Goal: Communication & Community: Answer question/provide support

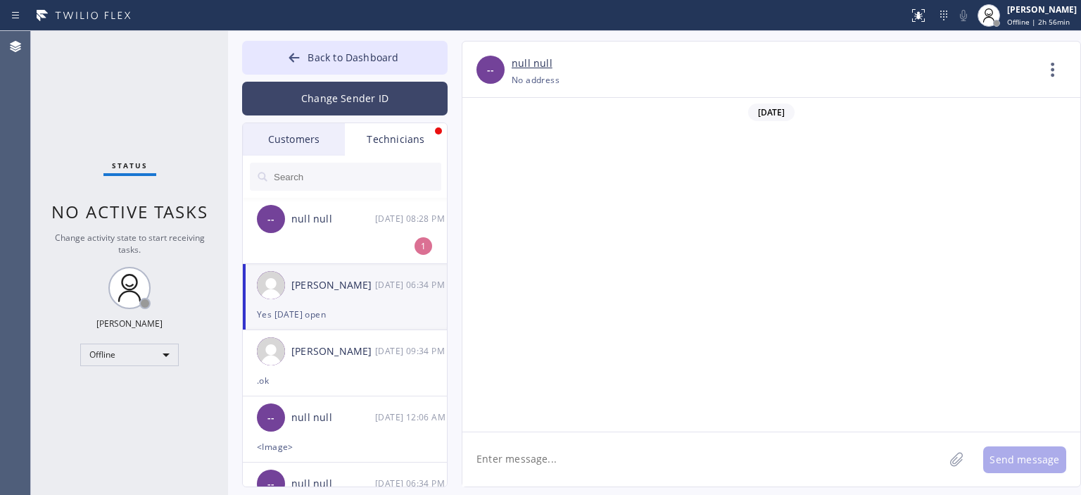
scroll to position [79042, 0]
click at [312, 101] on button "Change Sender ID" at bounding box center [344, 99] width 205 height 34
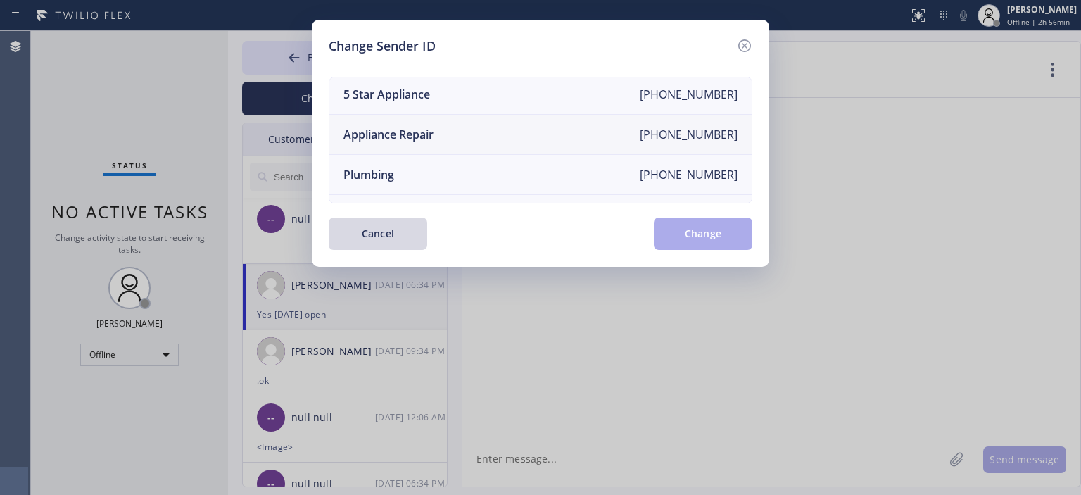
scroll to position [124, 0]
click at [461, 161] on li "Air Duct Cleaning [PHONE_NUMBER]" at bounding box center [540, 175] width 422 height 40
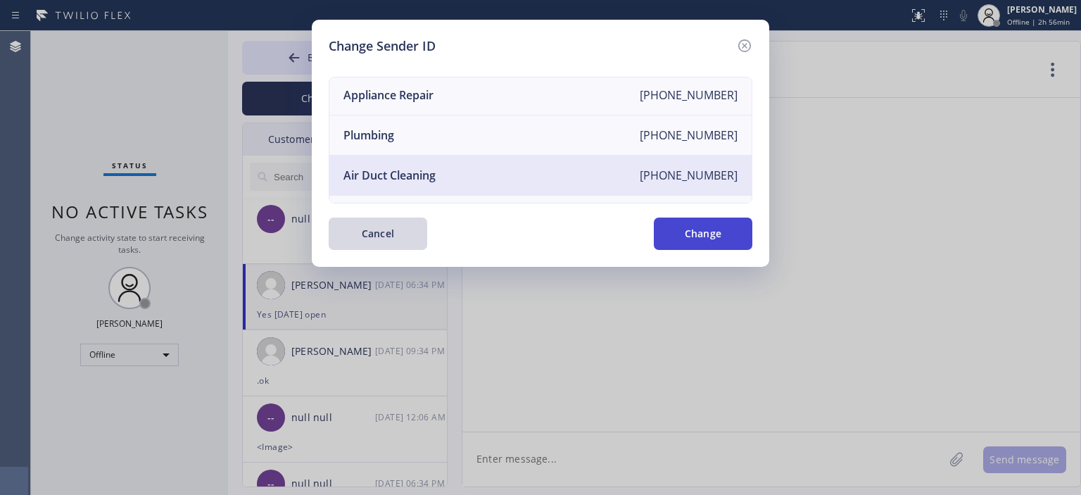
click at [709, 233] on button "Change" at bounding box center [703, 233] width 98 height 32
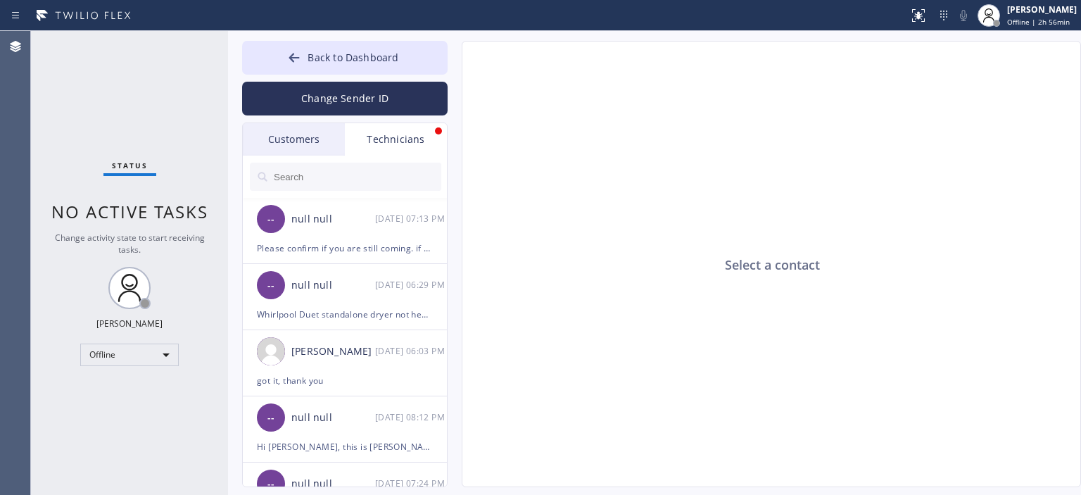
click at [311, 144] on div "Customers" at bounding box center [294, 139] width 102 height 32
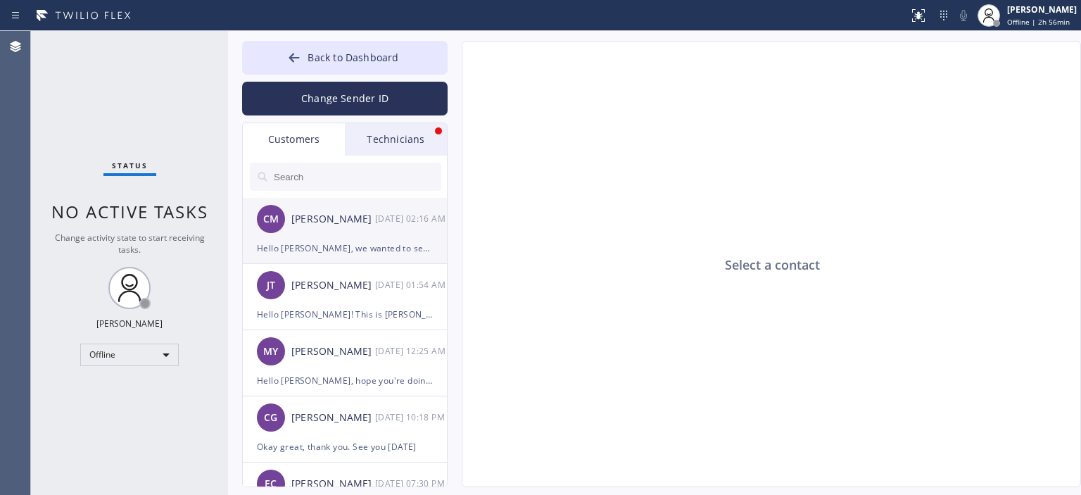
click at [369, 229] on div "CM [PERSON_NAME] [DATE] 02:16 AM" at bounding box center [345, 219] width 205 height 42
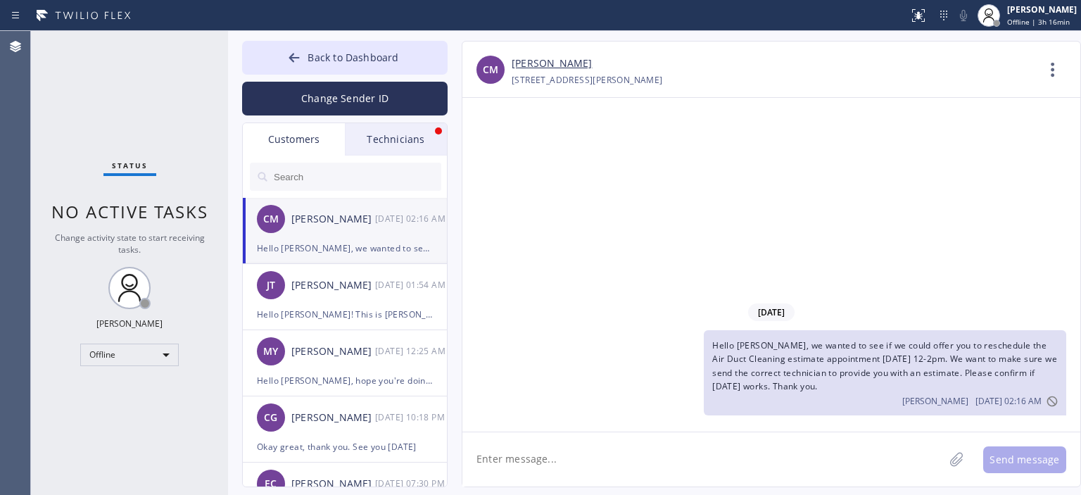
click at [334, 185] on input "text" at bounding box center [356, 177] width 169 height 28
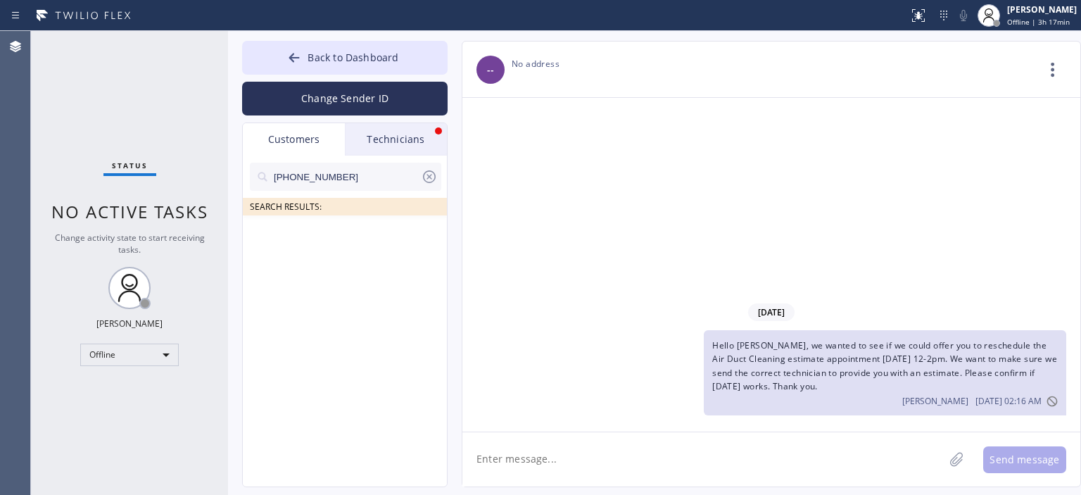
click at [435, 170] on icon at bounding box center [429, 176] width 17 height 17
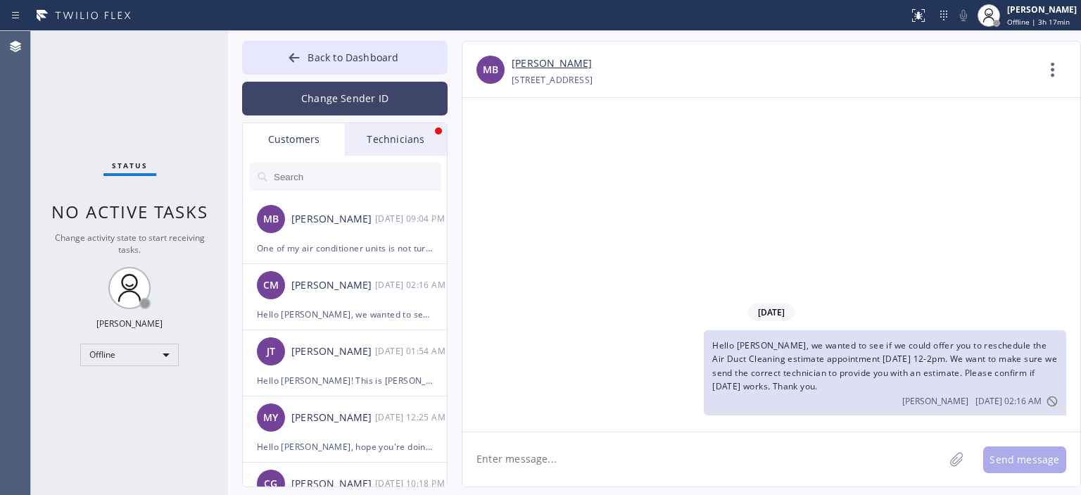
click at [347, 112] on button "Change Sender ID" at bounding box center [344, 99] width 205 height 34
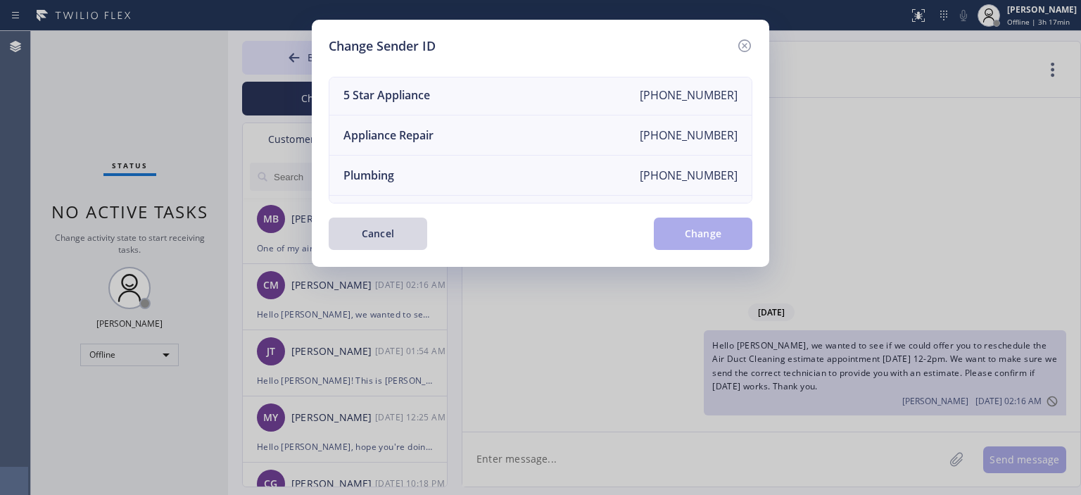
scroll to position [0, 0]
click at [746, 44] on icon at bounding box center [744, 45] width 13 height 13
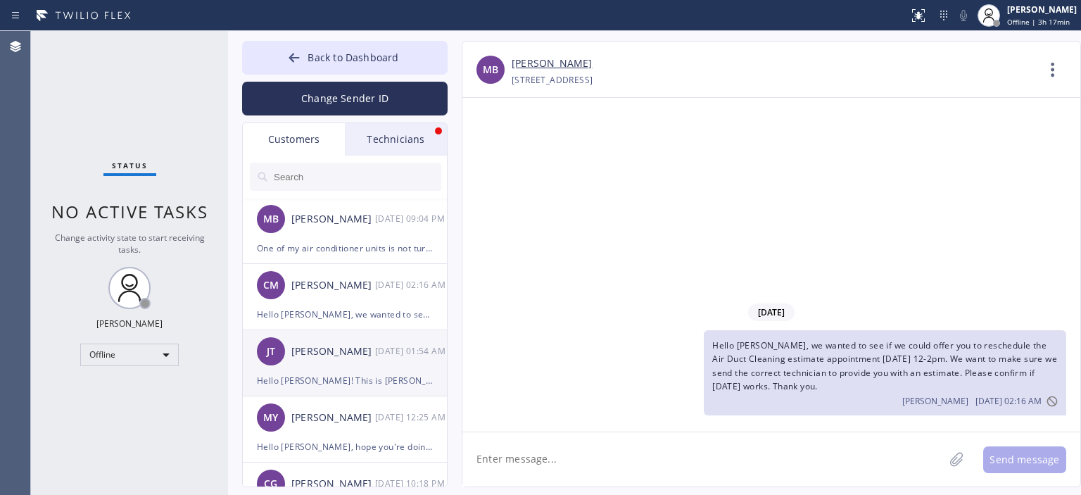
click at [324, 362] on div "[PERSON_NAME] [DATE] 01:54 AM" at bounding box center [345, 351] width 205 height 42
click at [312, 182] on input "text" at bounding box center [356, 177] width 169 height 28
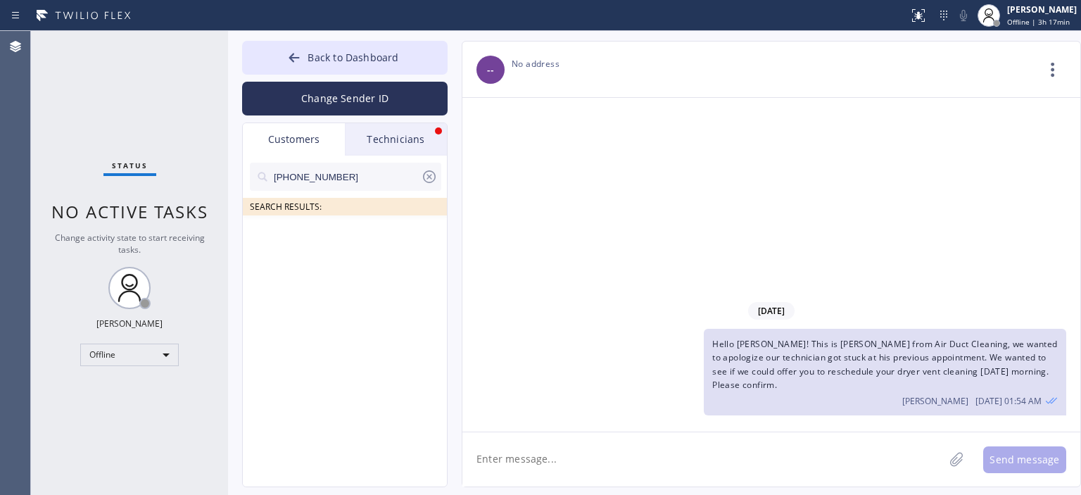
click at [353, 171] on input "[PHONE_NUMBER]" at bounding box center [346, 177] width 148 height 28
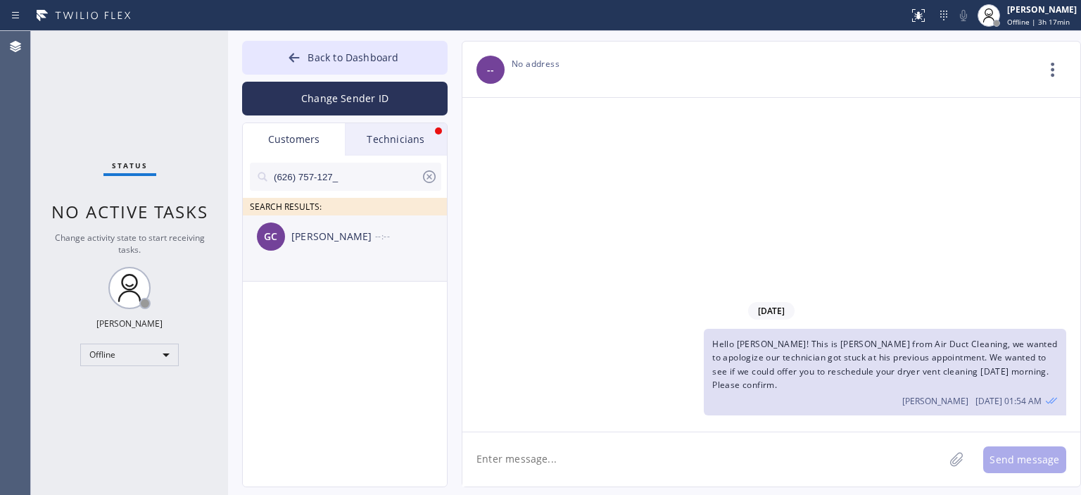
click at [352, 244] on div "[PERSON_NAME]" at bounding box center [333, 237] width 84 height 16
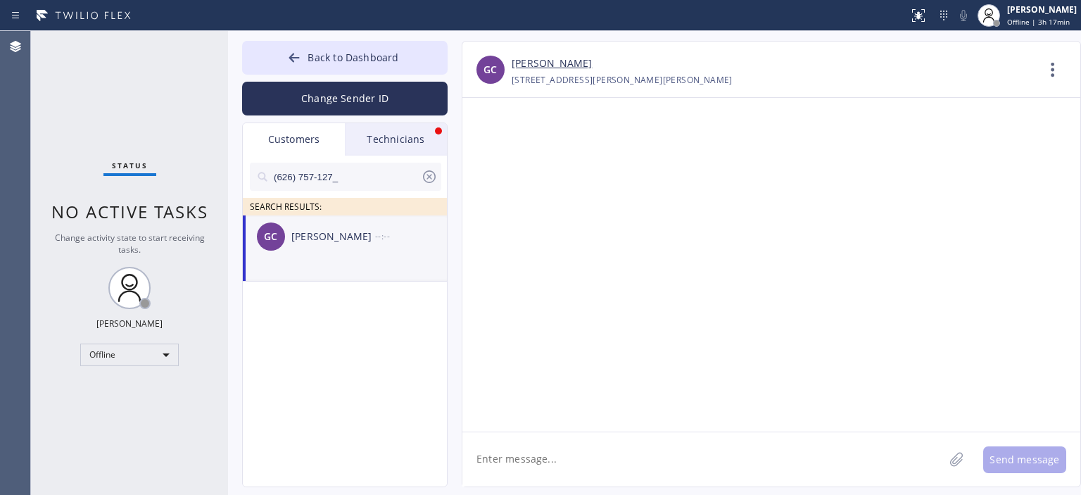
click at [555, 453] on textarea at bounding box center [702, 459] width 481 height 54
type textarea "h"
type textarea "H"
click at [426, 176] on icon at bounding box center [429, 176] width 17 height 17
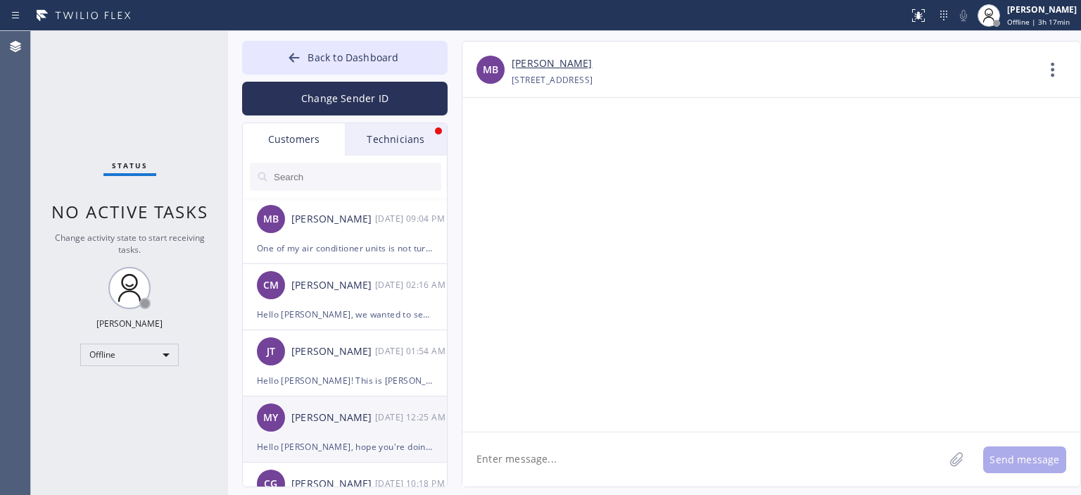
click at [348, 438] on div "Hello [PERSON_NAME], hope you're doing well! We wanted to remind you upon compl…" at bounding box center [345, 446] width 176 height 16
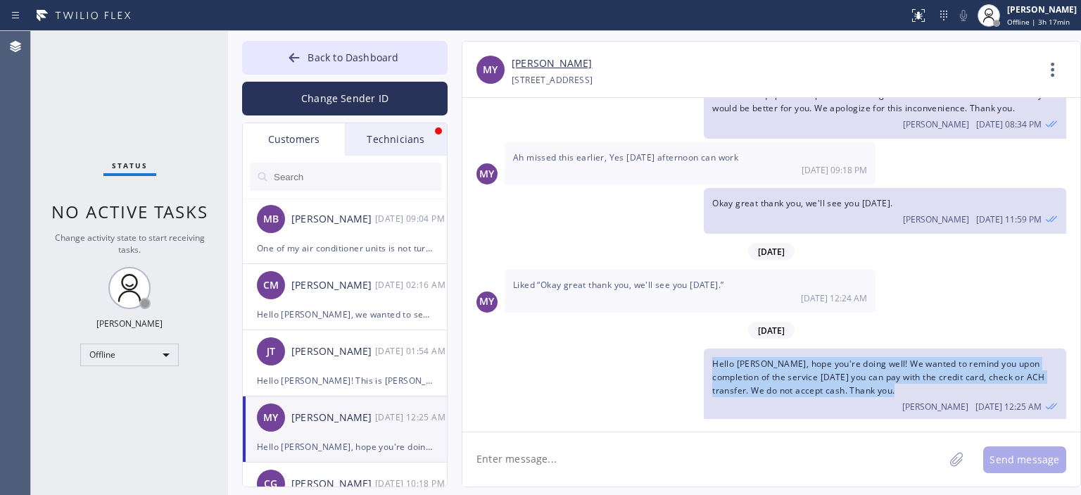
drag, startPoint x: 843, startPoint y: 395, endPoint x: 712, endPoint y: 356, distance: 136.7
click at [712, 356] on div "Hello [PERSON_NAME], hope you're doing well! We wanted to remind you upon compl…" at bounding box center [885, 384] width 362 height 73
copy span "Hello [PERSON_NAME], hope you're doing well! We wanted to remind you upon compl…"
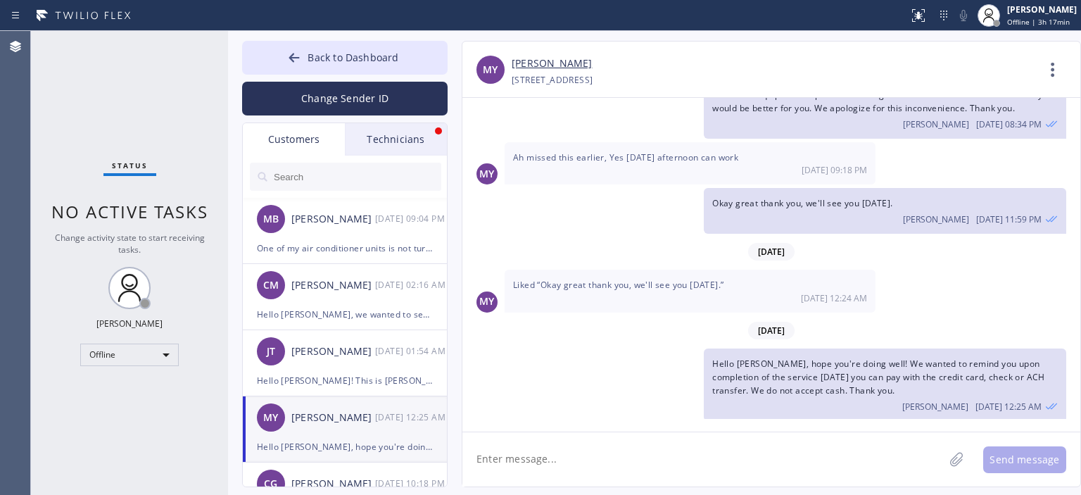
click at [343, 179] on input "text" at bounding box center [356, 177] width 169 height 28
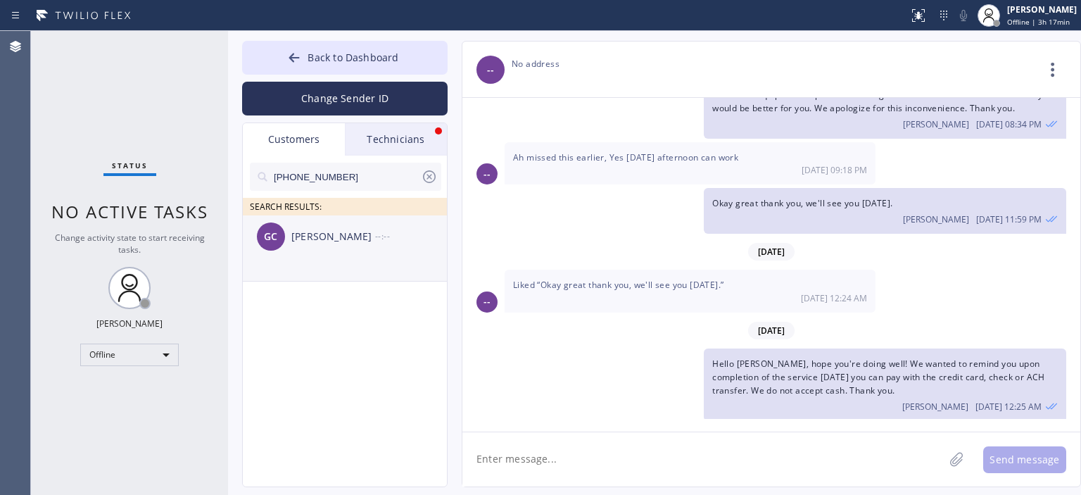
click at [322, 243] on div "[PERSON_NAME]" at bounding box center [333, 237] width 84 height 16
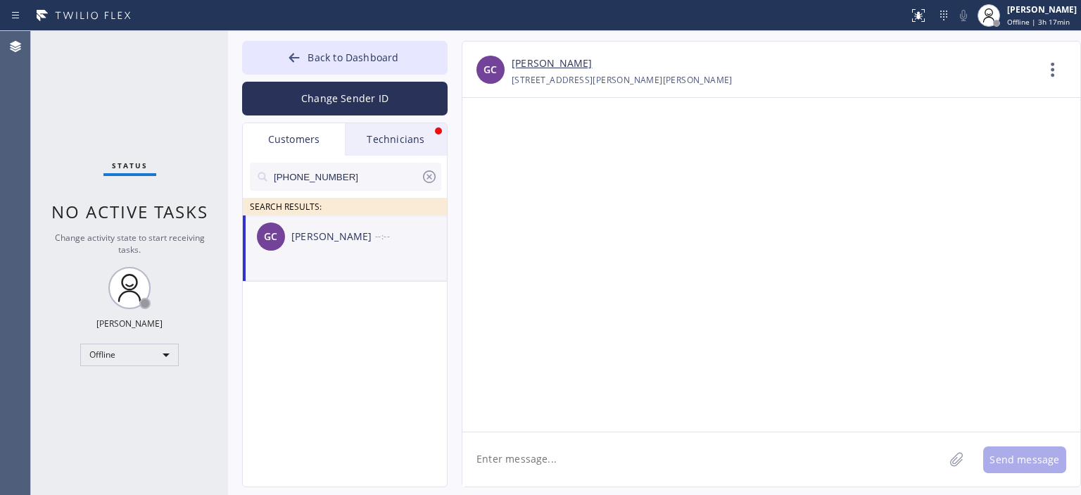
scroll to position [0, 0]
click at [552, 458] on textarea at bounding box center [702, 459] width 481 height 54
type textarea "Hello [PERSON_NAME]! We wanted to remind"
click at [625, 450] on textarea "Hello [PERSON_NAME]! We wanted to remind" at bounding box center [715, 459] width 507 height 54
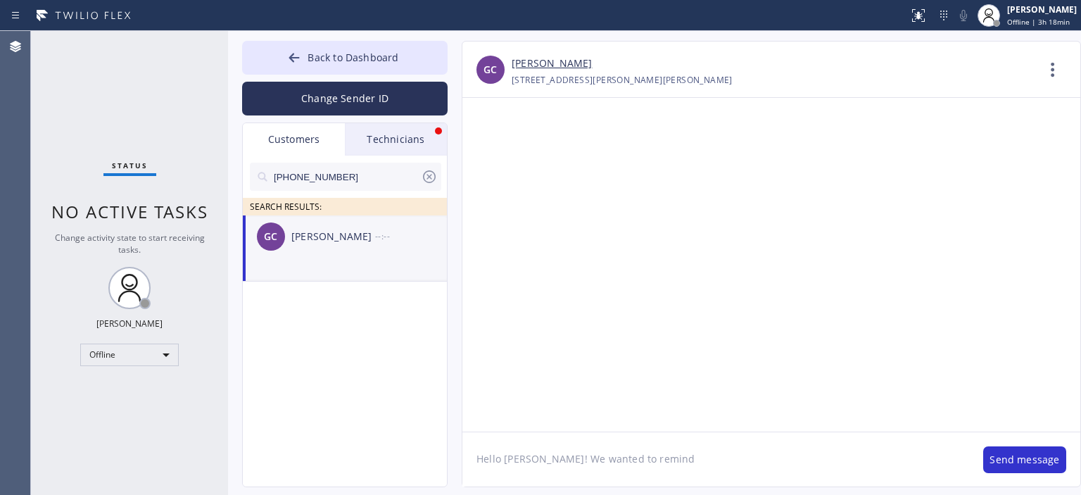
click at [625, 450] on textarea "Hello [PERSON_NAME]! We wanted to remind" at bounding box center [715, 459] width 507 height 54
paste textarea "Hello [PERSON_NAME], hope you're doing well! We wanted to remind you upon compl…"
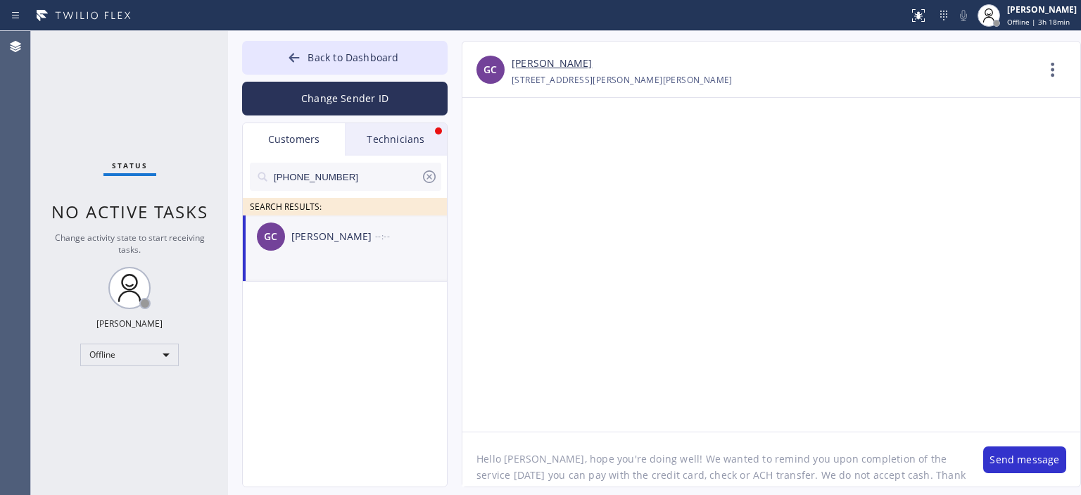
click at [524, 463] on textarea "Hello [PERSON_NAME], hope you're doing well! We wanted to remind you upon compl…" at bounding box center [715, 459] width 507 height 54
click at [878, 460] on textarea "Hello [PERSON_NAME], hope you're doing well! We wanted to remind you upon compl…" at bounding box center [715, 459] width 507 height 54
click at [633, 469] on textarea "Hello [PERSON_NAME], hope you're doing well! We wanted to remind you upon compl…" at bounding box center [715, 459] width 507 height 54
type textarea "Hello [PERSON_NAME], hope you're doing well! We wanted to remind you upon compl…"
click at [326, 92] on button "Change Sender ID" at bounding box center [344, 99] width 205 height 34
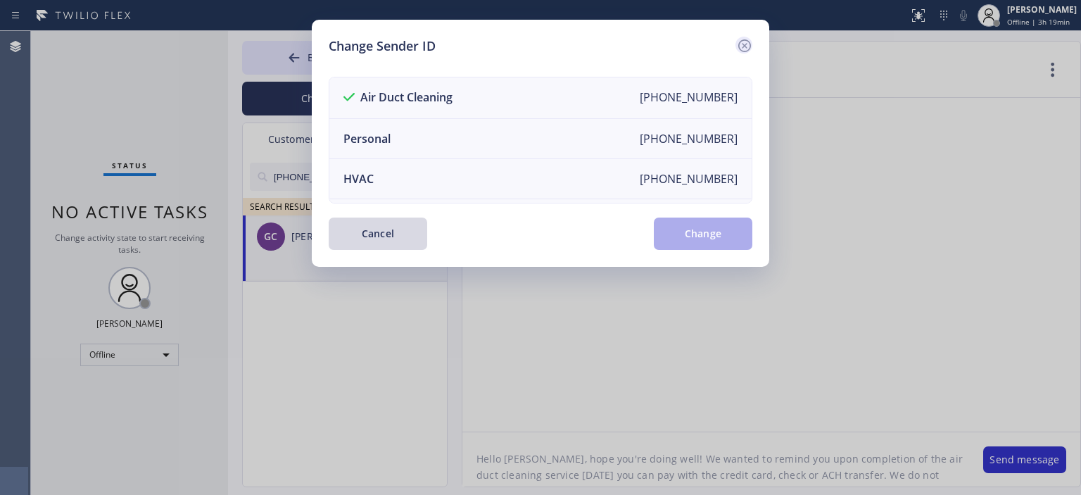
click at [745, 42] on icon at bounding box center [744, 45] width 17 height 17
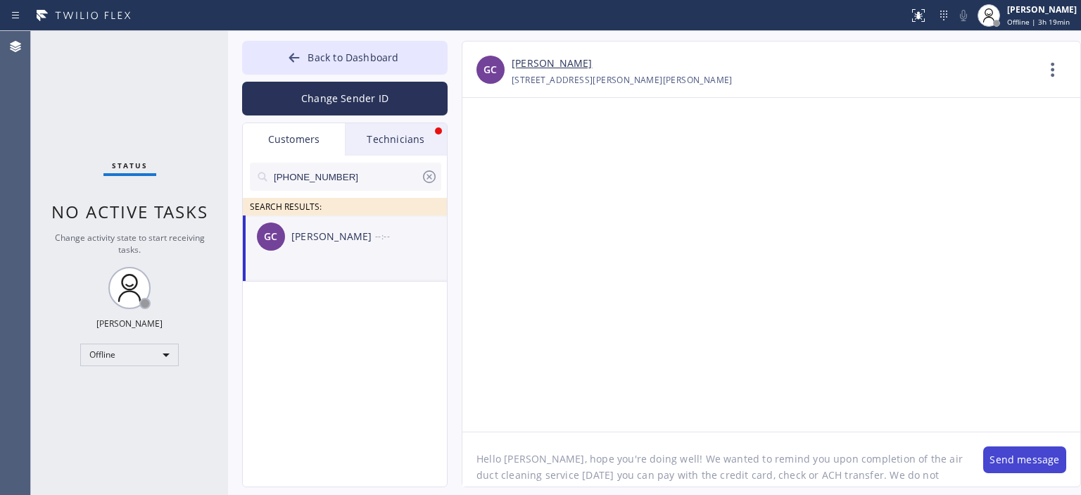
click at [1013, 456] on button "Send message" at bounding box center [1024, 459] width 83 height 27
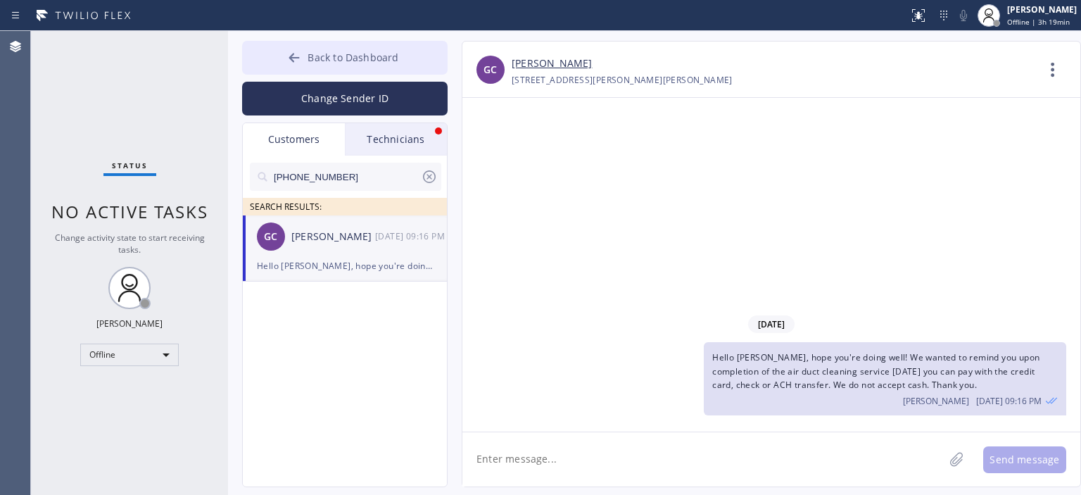
click at [303, 56] on div at bounding box center [294, 59] width 17 height 17
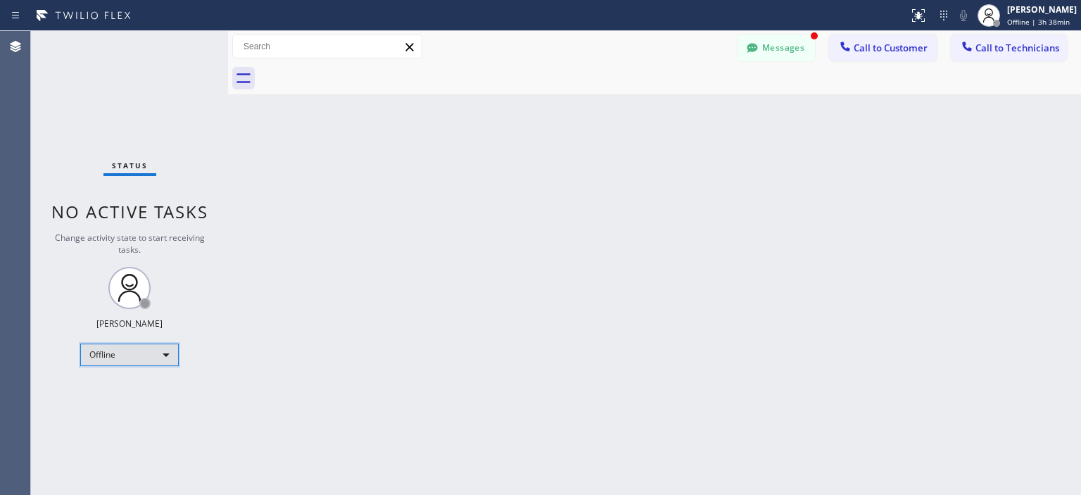
click at [146, 354] on div "Offline" at bounding box center [129, 354] width 98 height 23
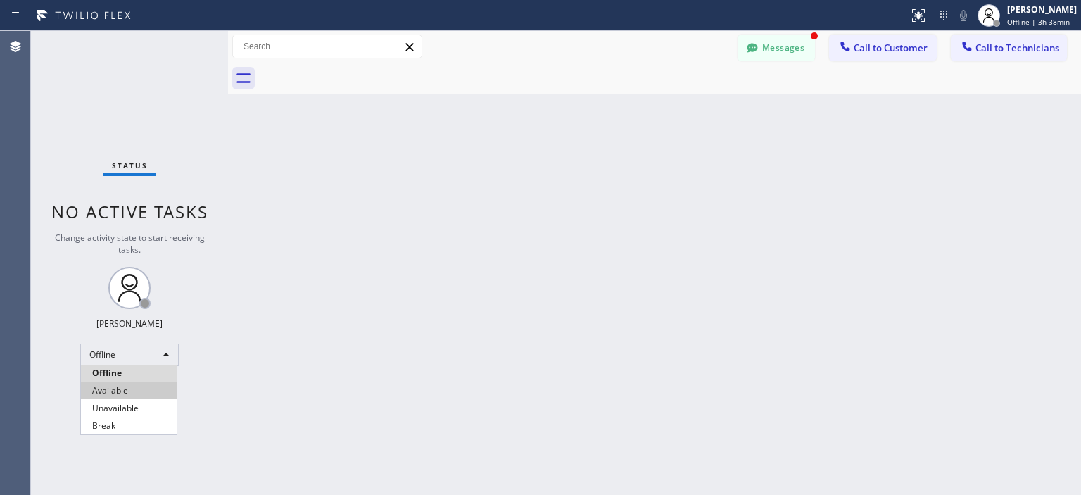
click at [147, 388] on li "Available" at bounding box center [129, 390] width 96 height 17
click at [777, 42] on button "Messages" at bounding box center [775, 47] width 77 height 27
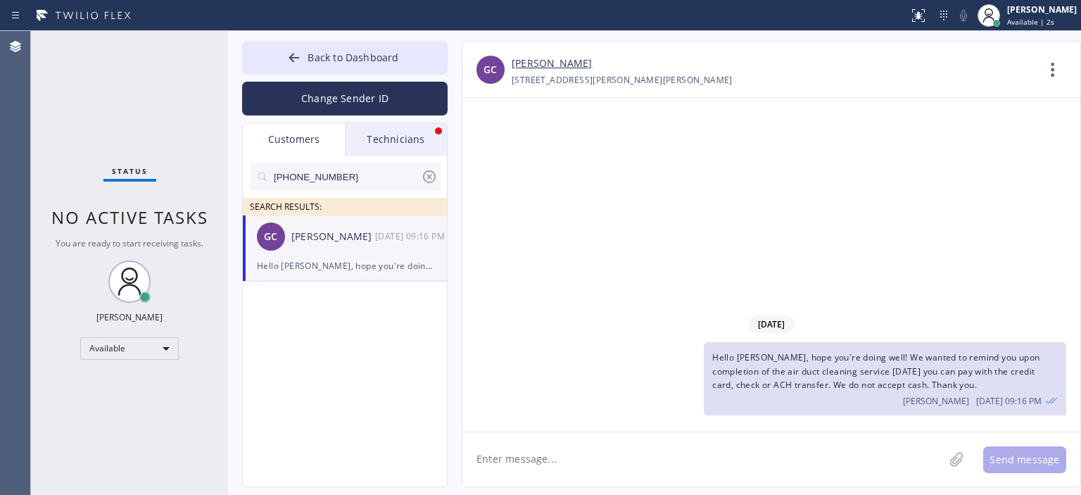
click at [431, 171] on icon at bounding box center [429, 176] width 17 height 17
click at [407, 142] on div "Technicians" at bounding box center [396, 139] width 102 height 32
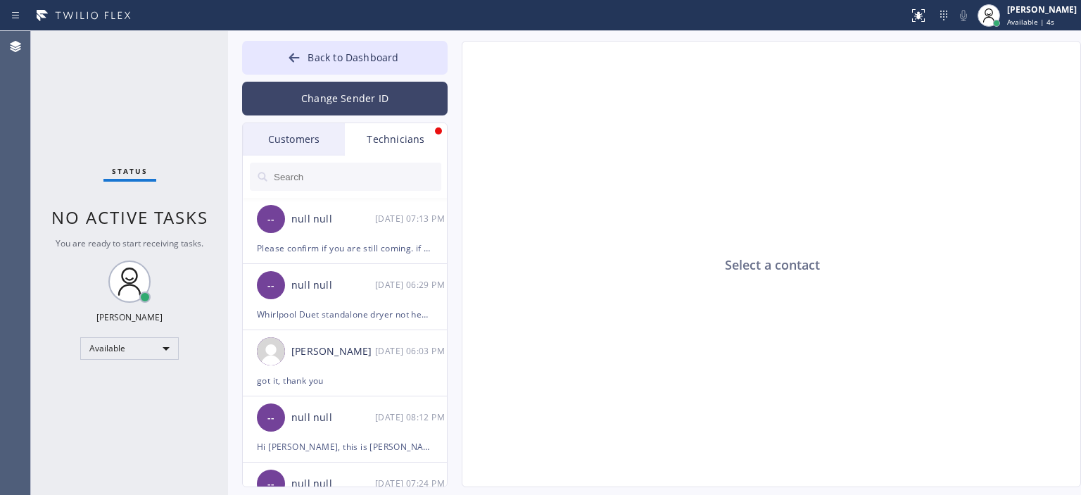
click at [343, 91] on button "Change Sender ID" at bounding box center [344, 99] width 205 height 34
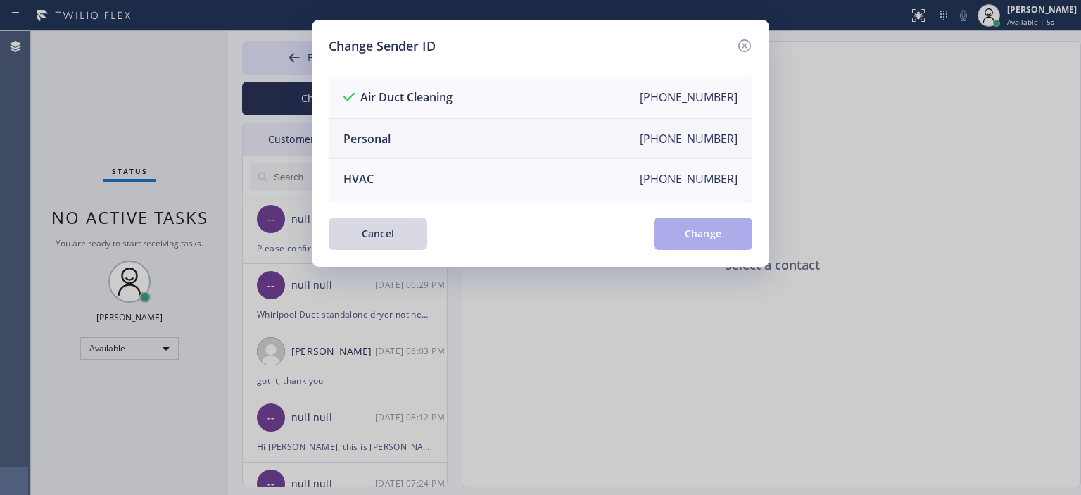
click at [405, 137] on li "Personal [PHONE_NUMBER]" at bounding box center [540, 139] width 422 height 40
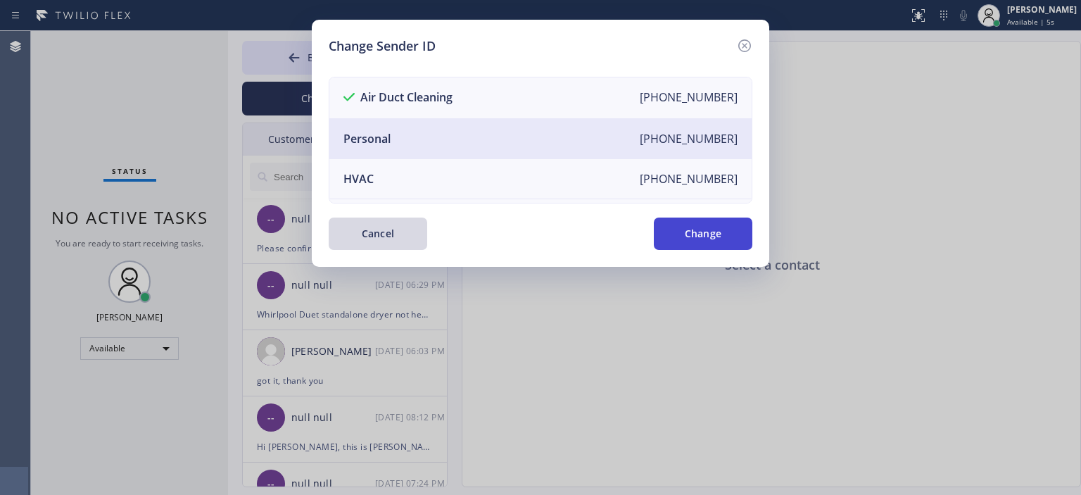
click at [724, 242] on button "Change" at bounding box center [703, 233] width 98 height 32
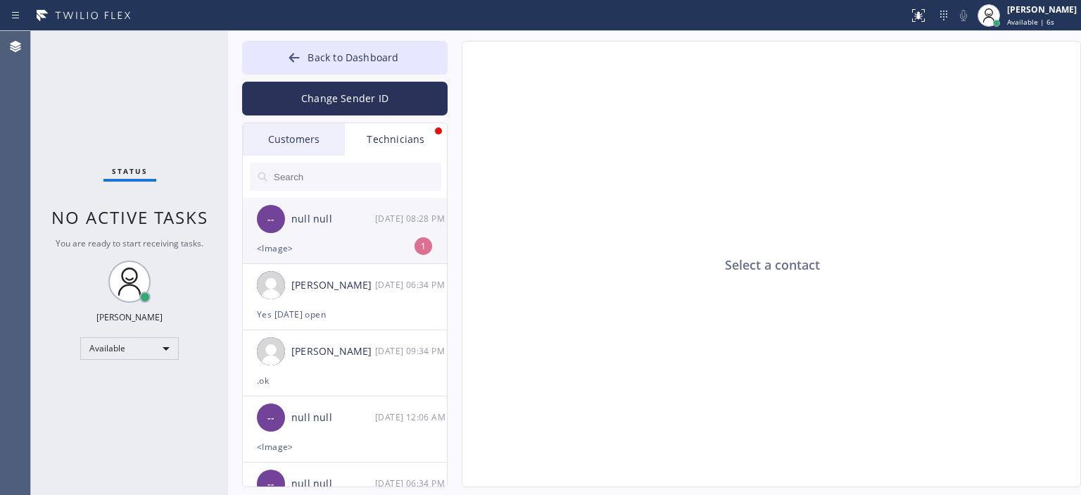
click at [379, 219] on div "[DATE] 08:28 PM" at bounding box center [411, 218] width 73 height 16
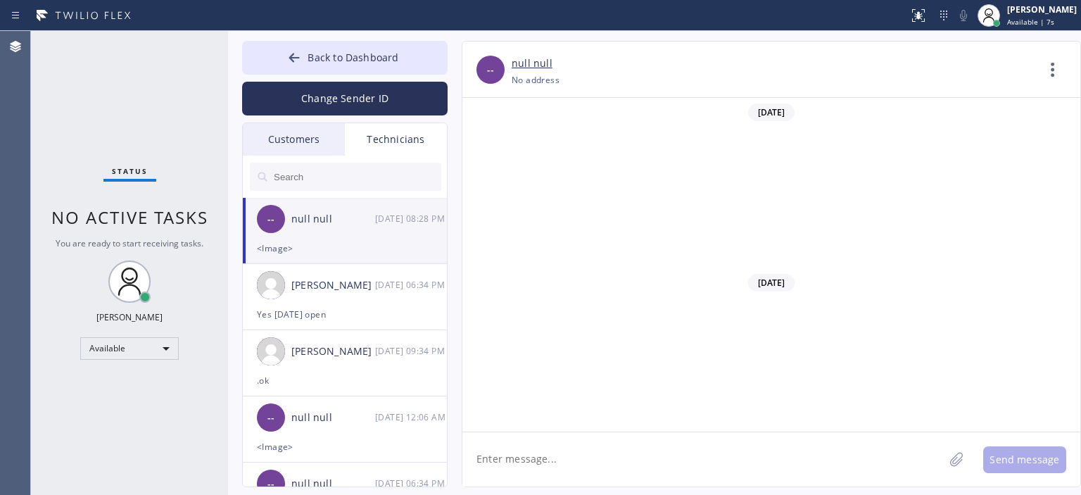
scroll to position [6509, 0]
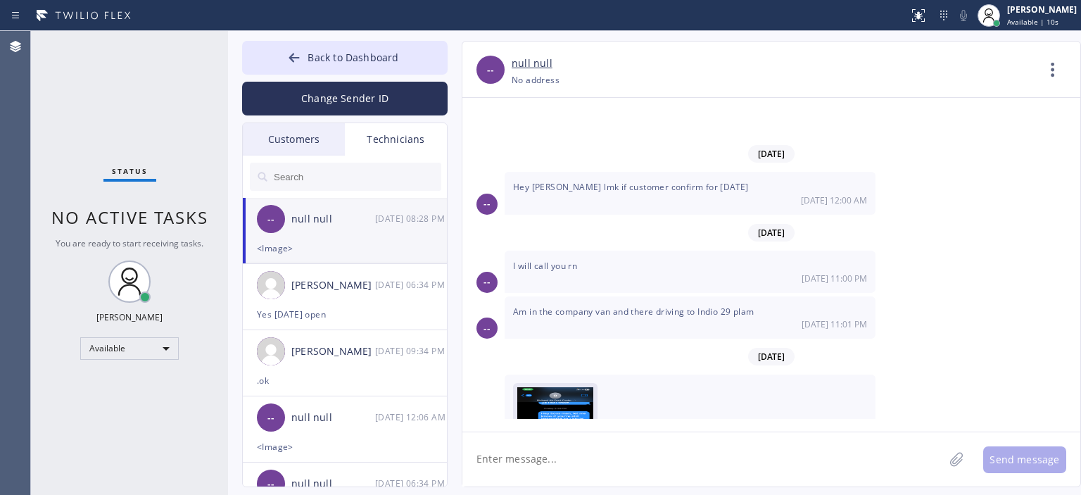
click at [555, 387] on img at bounding box center [555, 429] width 76 height 84
click at [284, 56] on button "Back to Dashboard" at bounding box center [344, 58] width 205 height 34
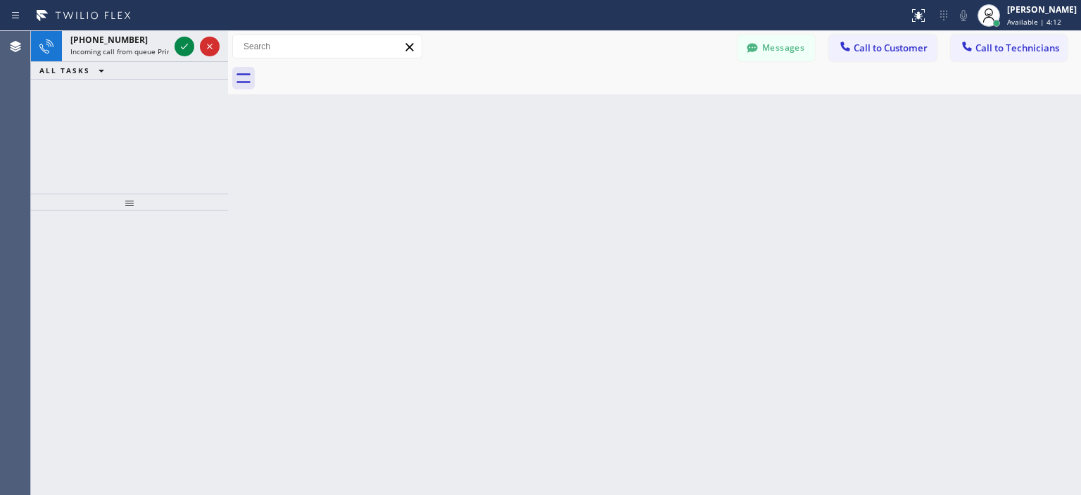
click at [79, 135] on div "[PHONE_NUMBER] Incoming call from queue Primary ADC ALL TASKS ALL TASKS ACTIVE …" at bounding box center [129, 112] width 197 height 163
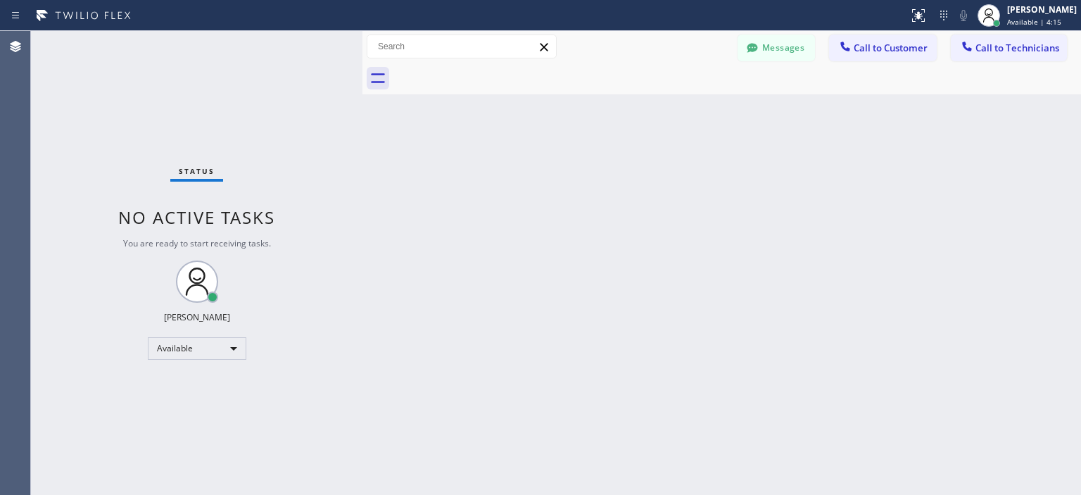
scroll to position [6563, 0]
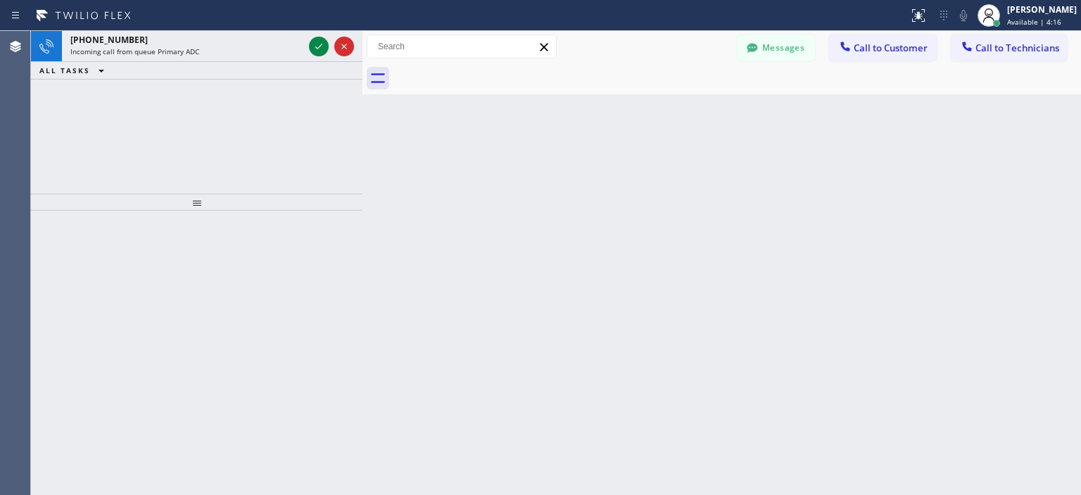
drag, startPoint x: 227, startPoint y: 75, endPoint x: 362, endPoint y: 92, distance: 135.5
click at [362, 92] on div at bounding box center [362, 263] width 0 height 464
click at [1017, 14] on div "[PERSON_NAME]" at bounding box center [1042, 10] width 70 height 12
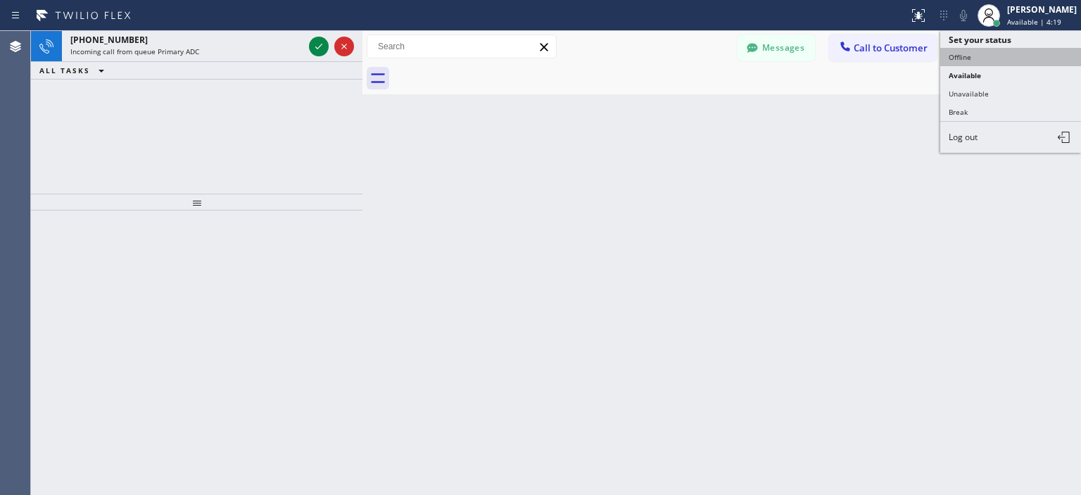
click at [982, 51] on button "Offline" at bounding box center [1010, 57] width 141 height 18
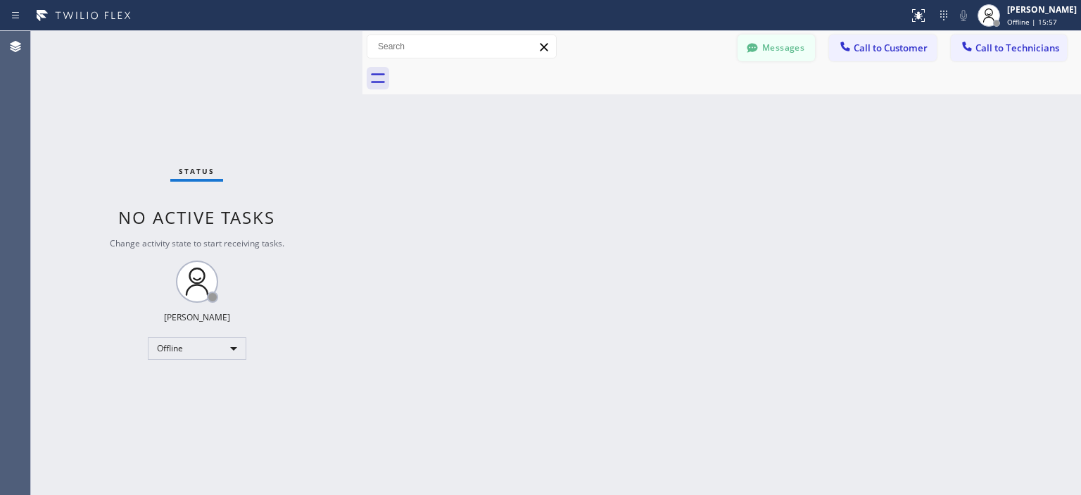
click at [756, 55] on div at bounding box center [752, 49] width 17 height 17
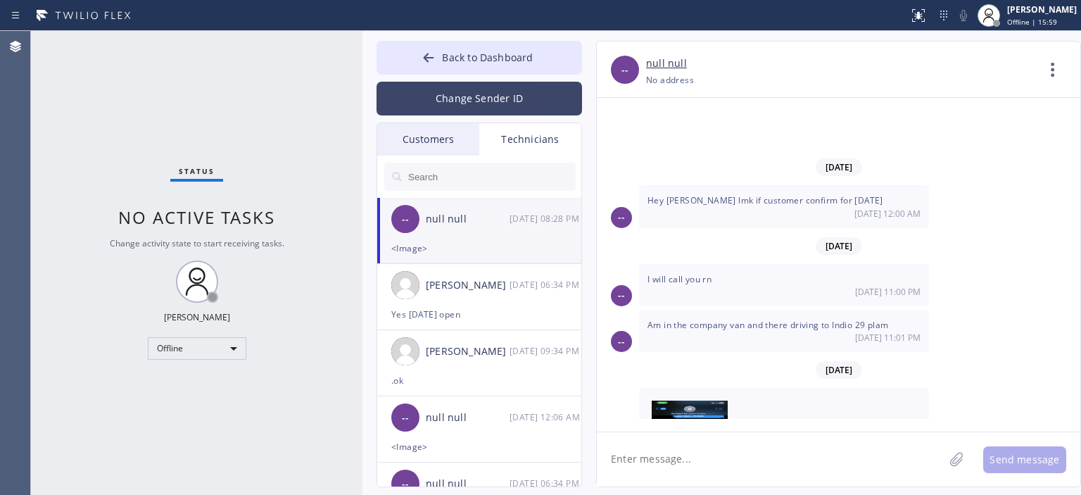
click at [469, 106] on button "Change Sender ID" at bounding box center [478, 99] width 205 height 34
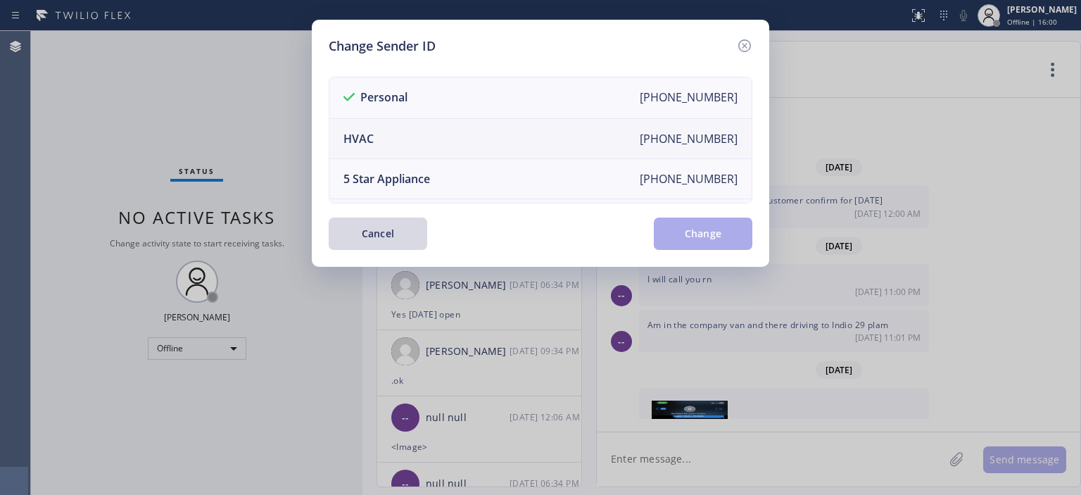
scroll to position [164, 0]
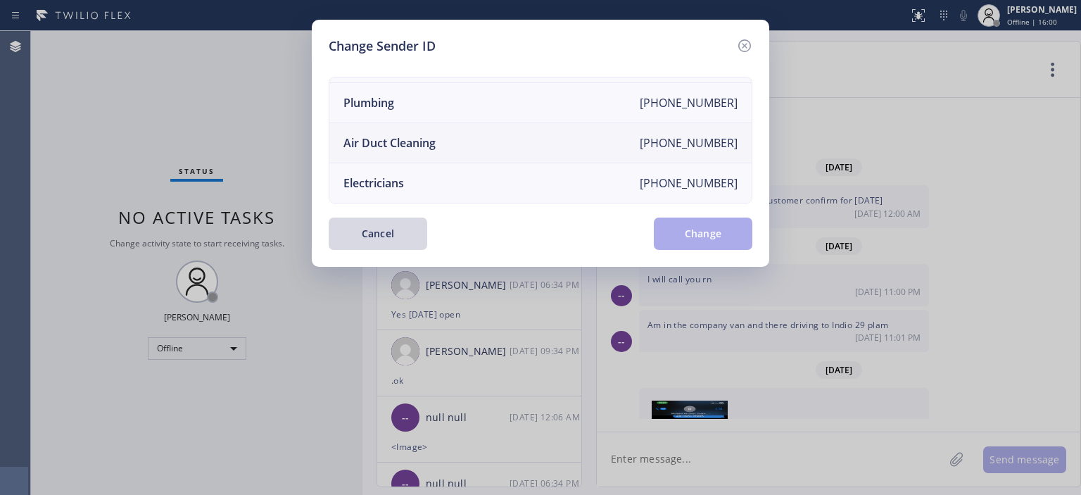
click at [461, 128] on li "Air Duct Cleaning [PHONE_NUMBER]" at bounding box center [540, 143] width 422 height 40
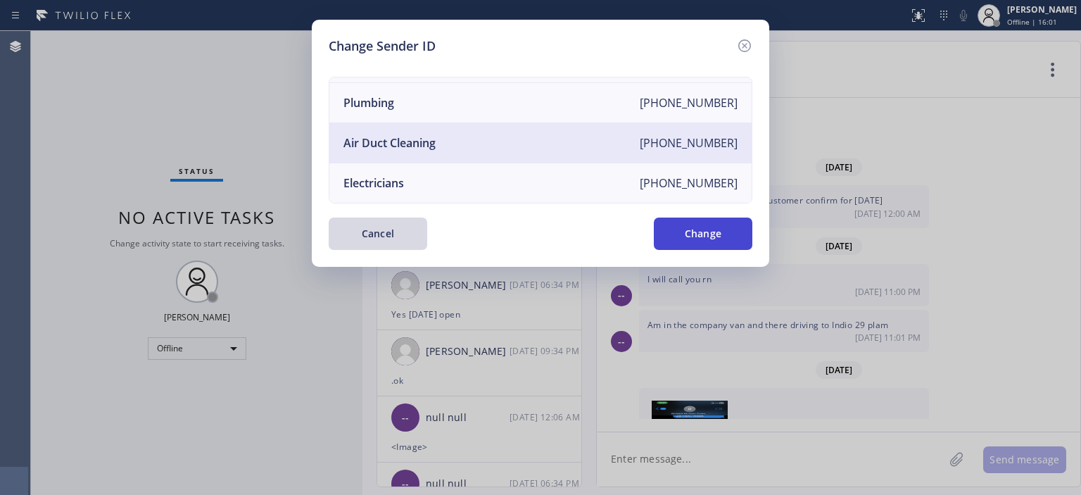
click at [696, 223] on button "Change" at bounding box center [703, 233] width 98 height 32
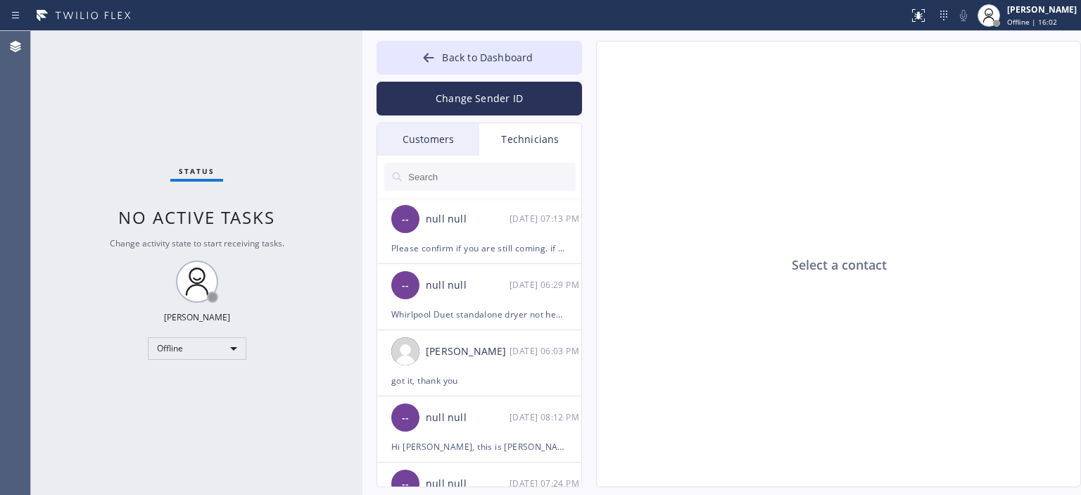
click at [430, 141] on div "Customers" at bounding box center [428, 139] width 102 height 32
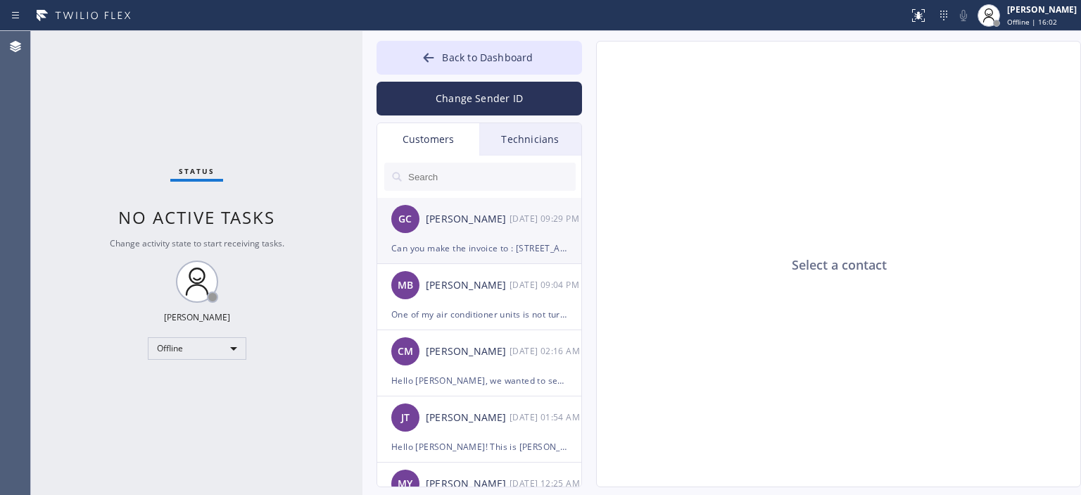
click at [526, 226] on div "[DATE] 09:29 PM" at bounding box center [545, 218] width 73 height 16
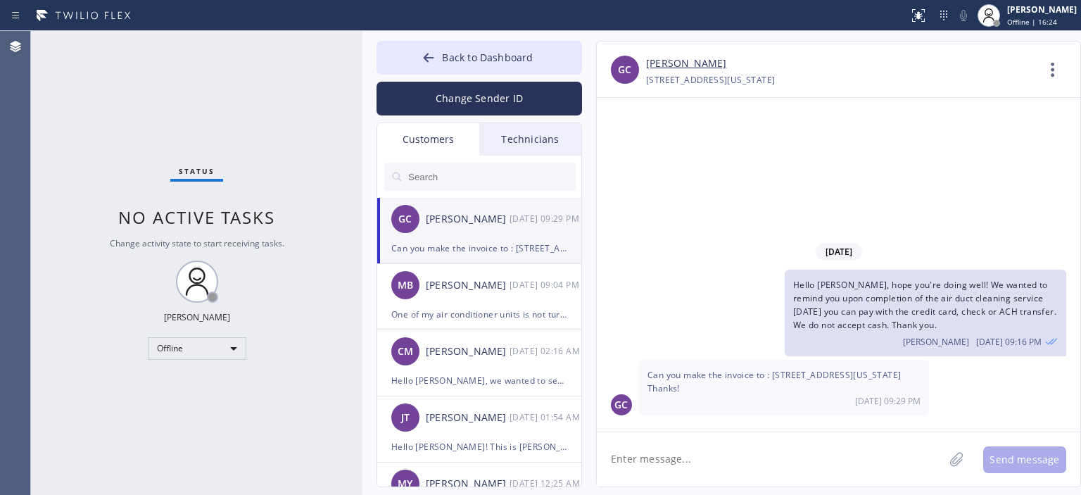
click at [663, 467] on textarea at bounding box center [770, 459] width 347 height 54
click at [666, 64] on link "[PERSON_NAME]" at bounding box center [686, 64] width 80 height 16
click at [844, 459] on textarea "Yes, please ask our technician to write down th" at bounding box center [783, 459] width 372 height 54
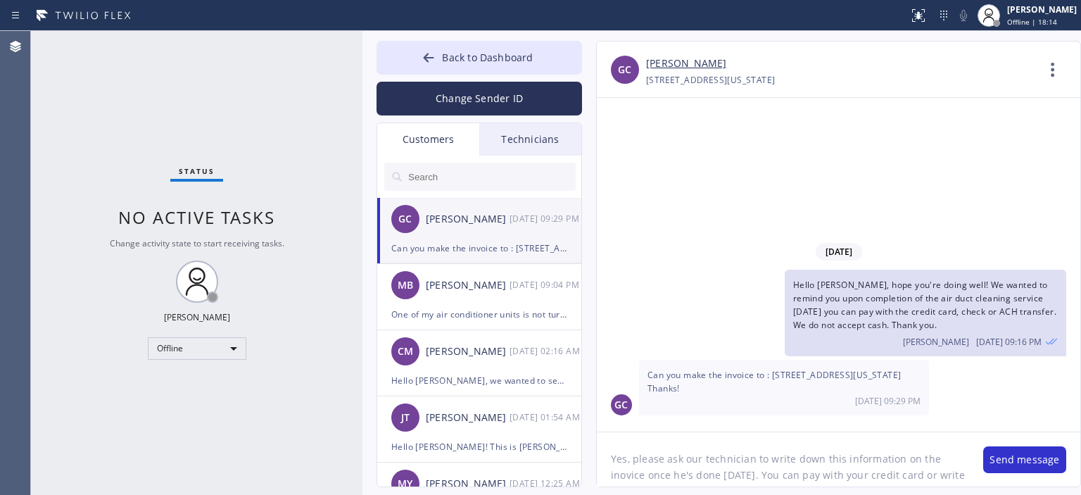
scroll to position [11, 0]
drag, startPoint x: 765, startPoint y: 447, endPoint x: 817, endPoint y: 449, distance: 51.4
click at [817, 449] on textarea "Yes, please ask our technician to write down this information on the inovice on…" at bounding box center [783, 459] width 372 height 54
click at [788, 469] on textarea "Yes, please ask our technician to put this information on the inovice once he's…" at bounding box center [783, 459] width 372 height 54
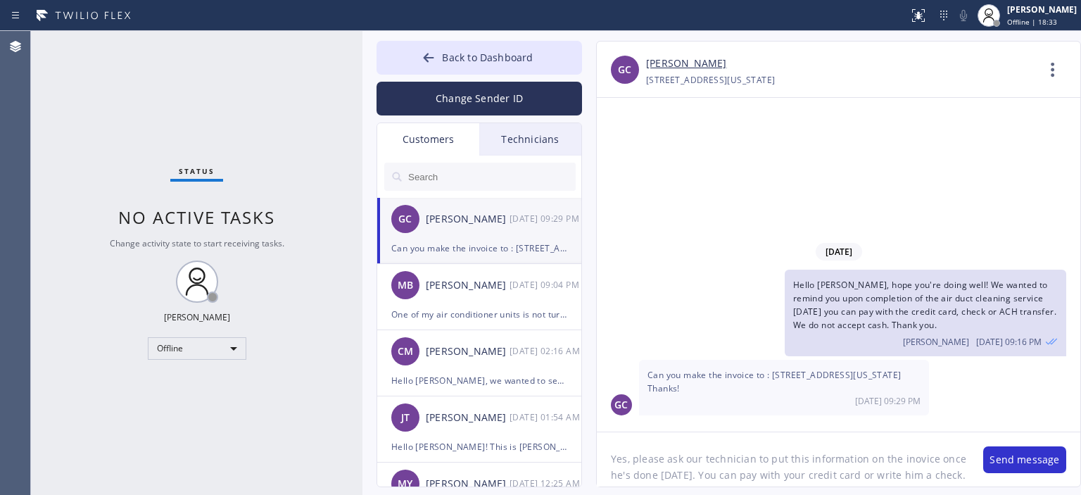
click at [810, 473] on textarea "Yes, please ask our technician to put this information on the inovice once he's…" at bounding box center [783, 459] width 372 height 54
click at [782, 464] on textarea "Yes, please ask our technician to put this information on the inovice once he's…" at bounding box center [783, 459] width 372 height 54
type textarea "Yes, please ask our technician to put this information on the inovice once he's…"
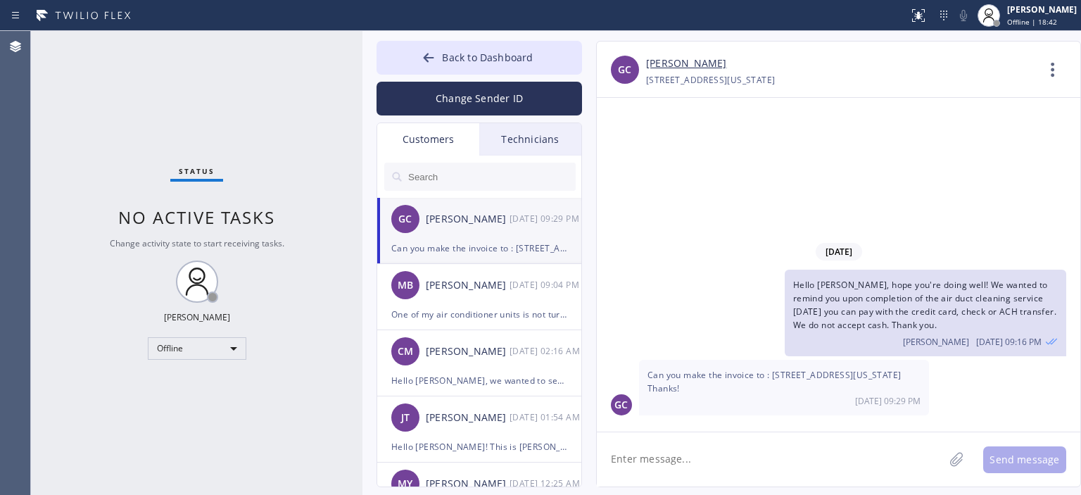
paste textarea "Yes, please ask our technician to put this information on the invoice once he's…"
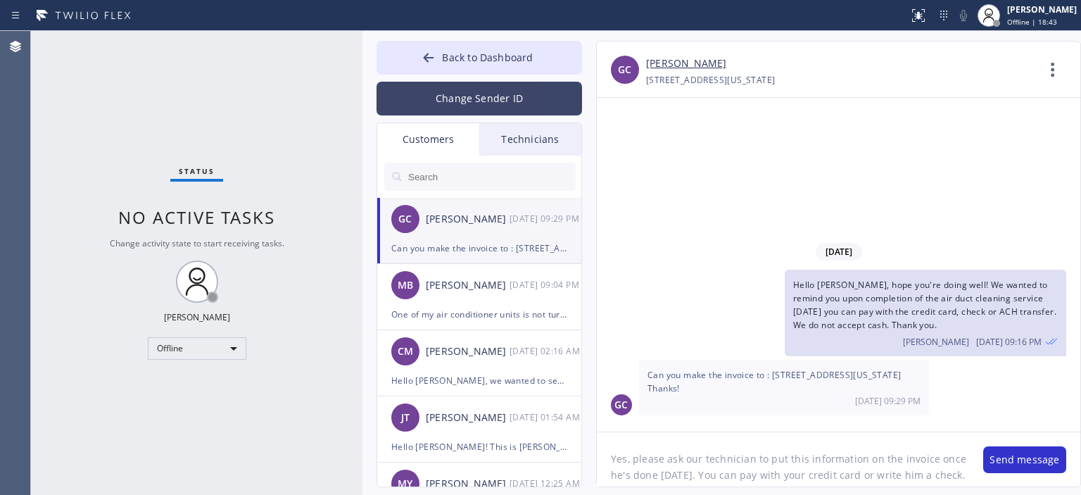
type textarea "Yes, please ask our technician to put this information on the invoice once he's…"
click at [495, 101] on button "Change Sender ID" at bounding box center [478, 99] width 205 height 34
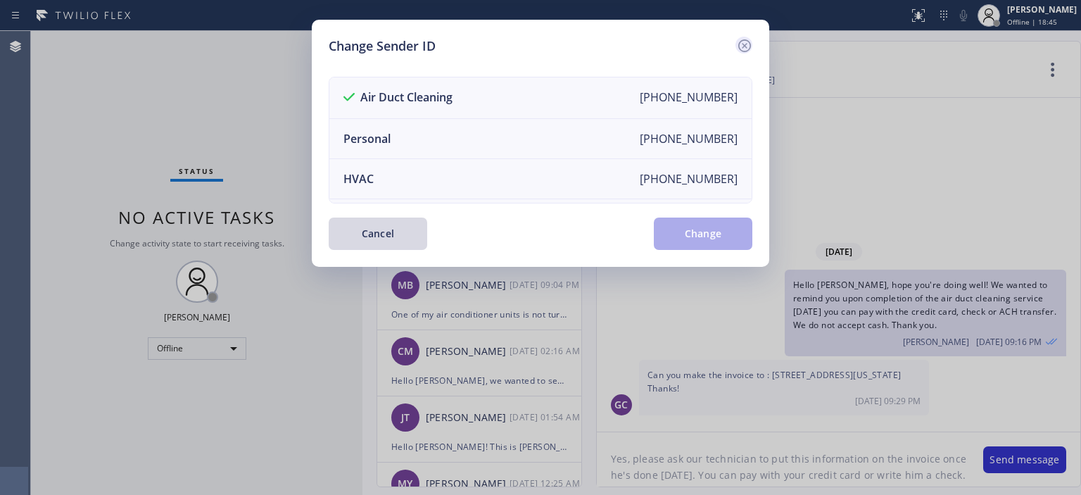
click at [737, 47] on icon at bounding box center [744, 45] width 17 height 17
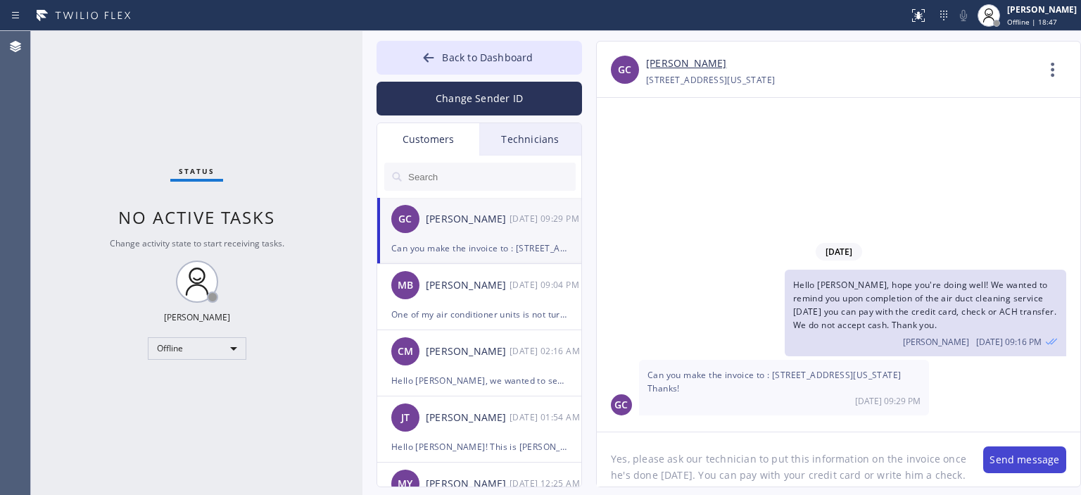
click at [1023, 461] on button "Send message" at bounding box center [1024, 459] width 83 height 27
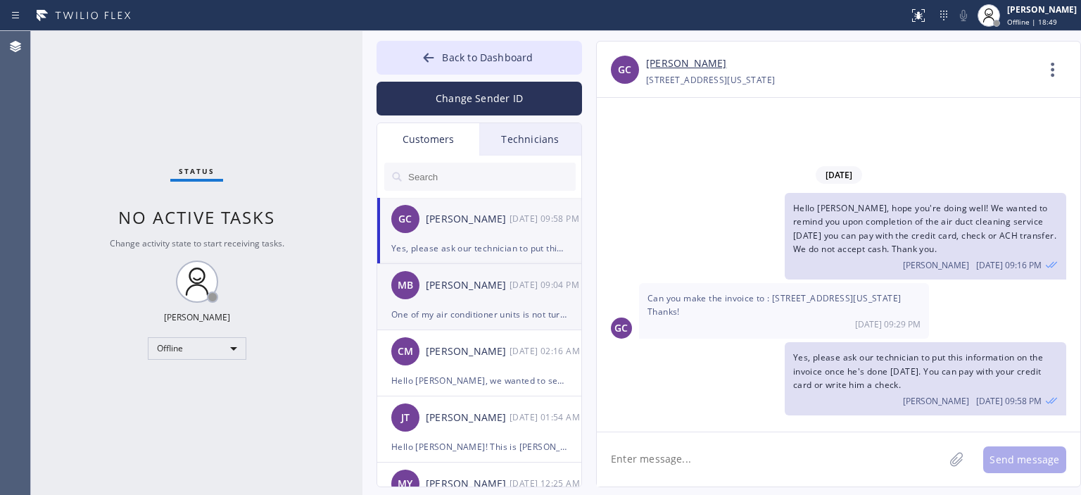
click at [552, 296] on div "MB [PERSON_NAME] [DATE] 09:04 PM" at bounding box center [479, 285] width 205 height 42
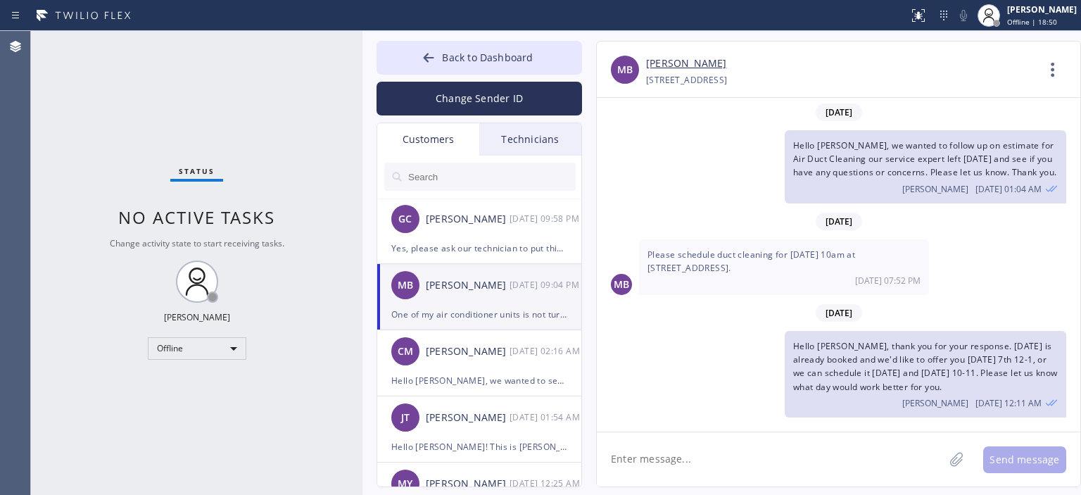
scroll to position [910, 0]
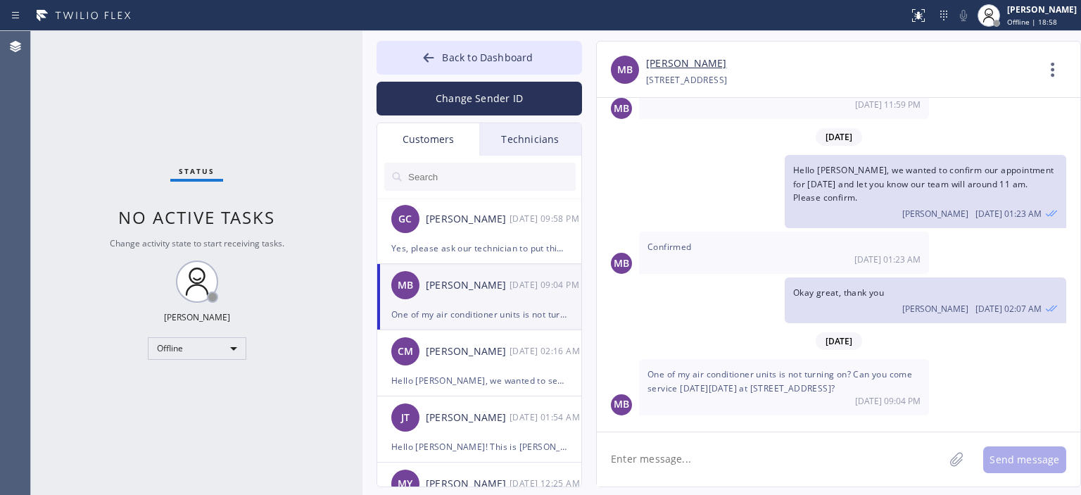
click at [668, 64] on link "[PERSON_NAME]" at bounding box center [686, 64] width 80 height 16
click at [529, 352] on div "[DATE] 02:16 AM" at bounding box center [545, 351] width 73 height 16
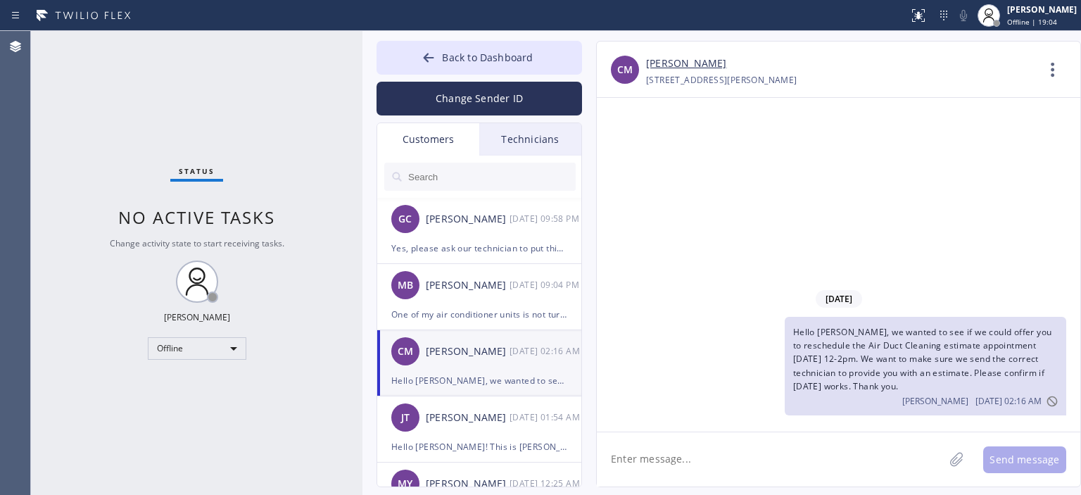
scroll to position [0, 0]
click at [512, 286] on div "[DATE] 09:04 PM" at bounding box center [545, 284] width 73 height 16
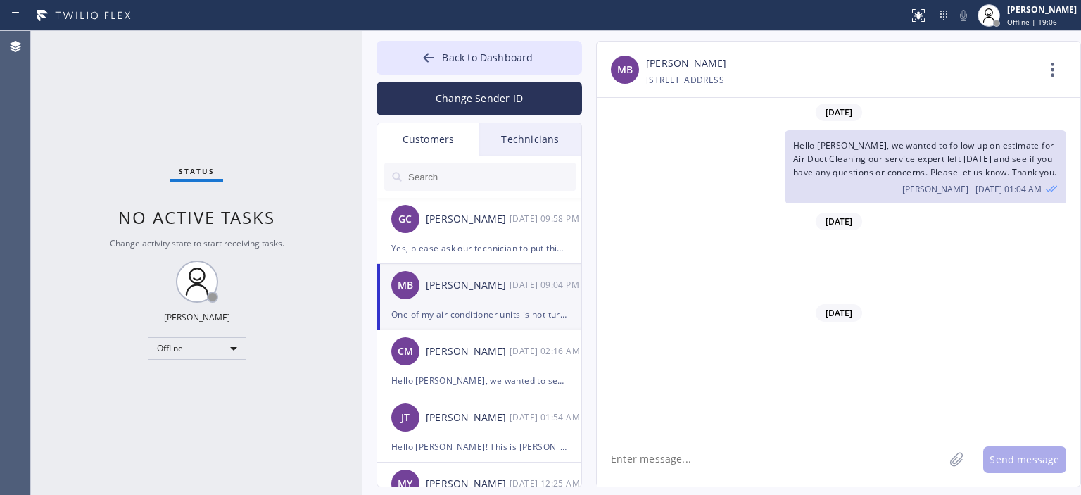
scroll to position [910, 0]
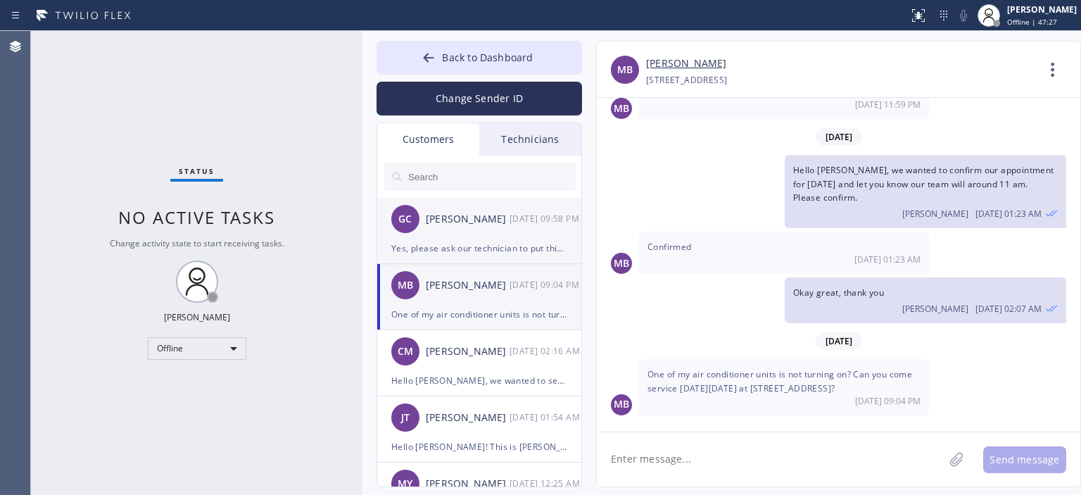
click at [535, 226] on div "[DATE] 09:58 PM" at bounding box center [545, 218] width 73 height 16
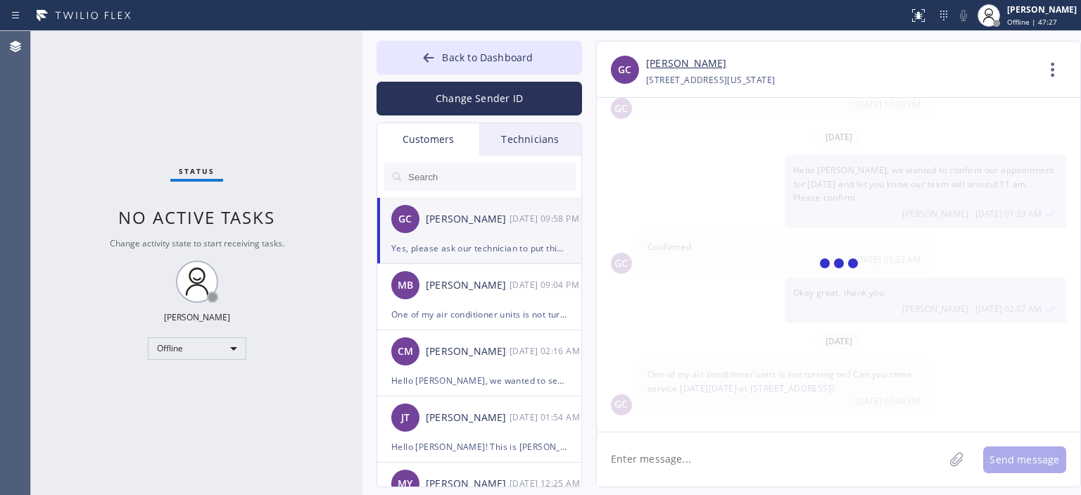
scroll to position [0, 0]
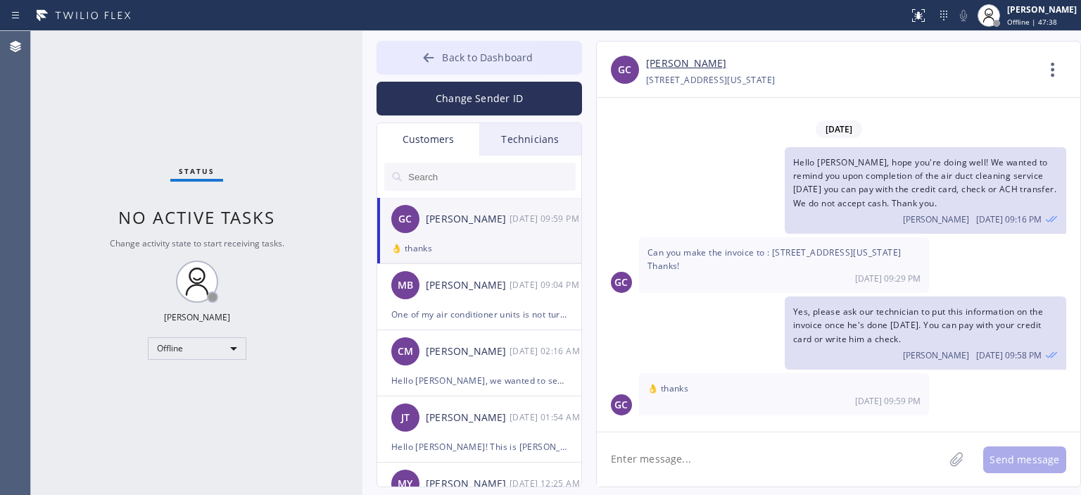
click at [420, 61] on button "Back to Dashboard" at bounding box center [478, 58] width 205 height 34
